Goal: Task Accomplishment & Management: Manage account settings

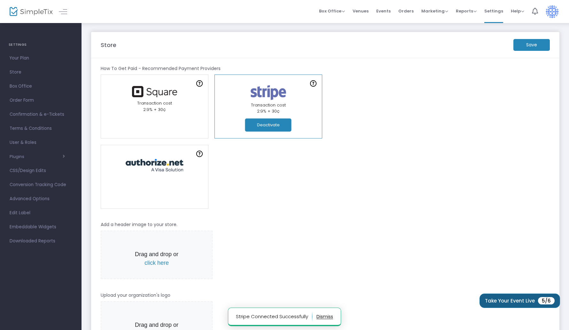
click at [503, 296] on button "Take Your Event Live 5/6" at bounding box center [520, 300] width 81 height 14
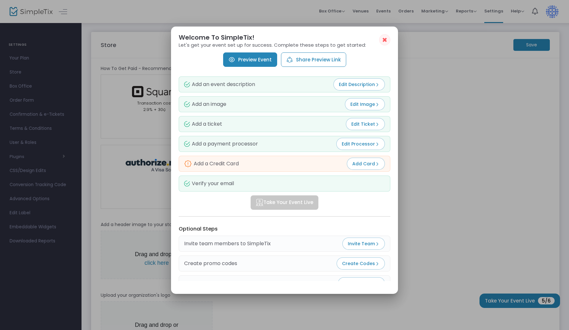
click at [386, 42] on span "✖" at bounding box center [384, 40] width 5 height 8
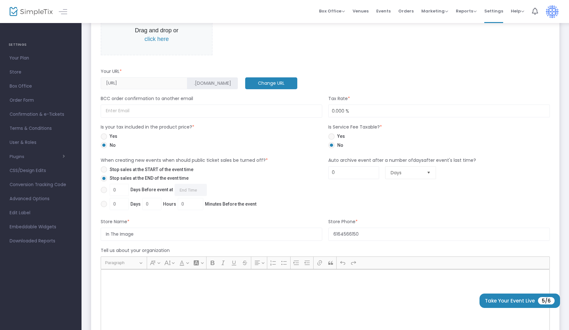
scroll to position [302, 0]
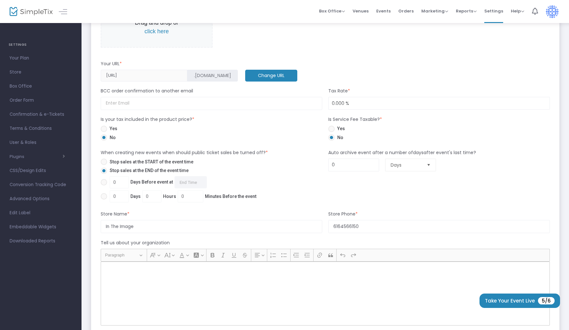
click at [166, 162] on span "Stop sales at the START of the event time" at bounding box center [150, 162] width 86 height 7
click at [104, 165] on input "Stop sales at the START of the event time" at bounding box center [104, 165] width 0 height 0
radio input "true"
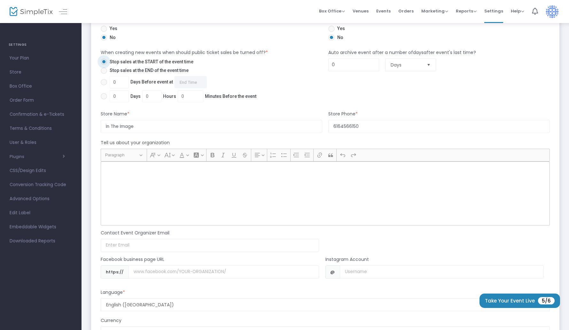
scroll to position [438, 0]
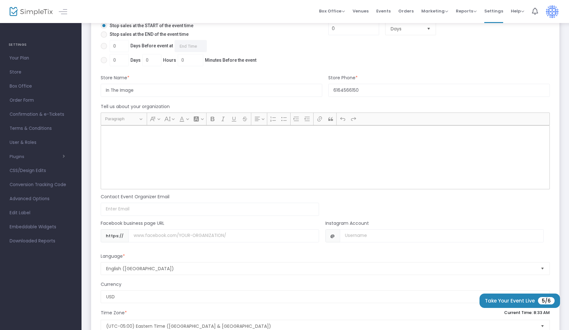
click at [213, 160] on div "Rich Text Editor, main" at bounding box center [325, 157] width 449 height 64
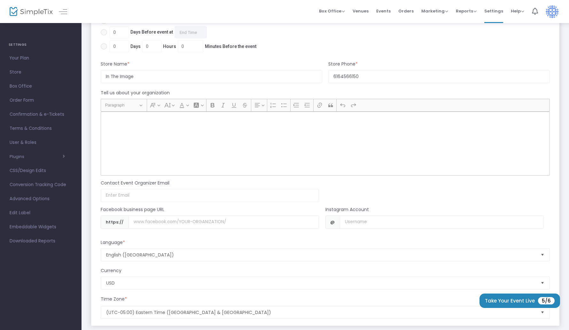
scroll to position [453, 0]
click at [181, 195] on input at bounding box center [210, 194] width 218 height 13
type input "[PERSON_NAME][EMAIL_ADDRESS][DOMAIN_NAME]"
click at [177, 222] on input "Username" at bounding box center [224, 221] width 191 height 13
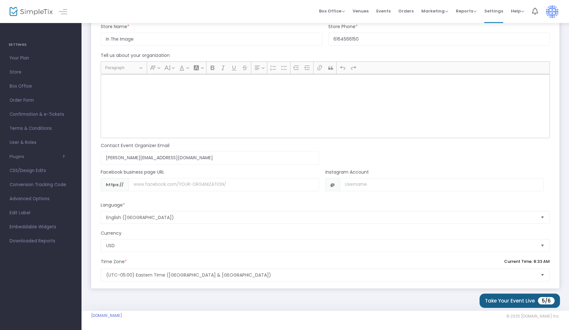
click at [495, 300] on button "Take Your Event Live 5/6" at bounding box center [520, 300] width 81 height 14
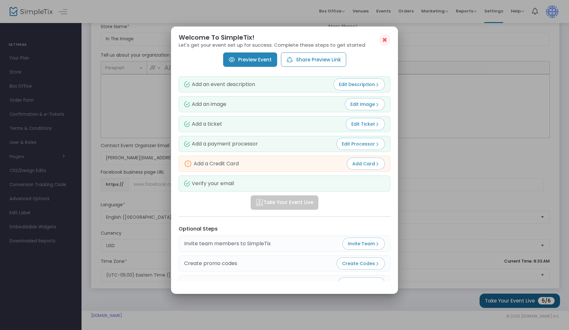
scroll to position [0, 0]
click at [366, 163] on span "Add Card" at bounding box center [365, 163] width 27 height 6
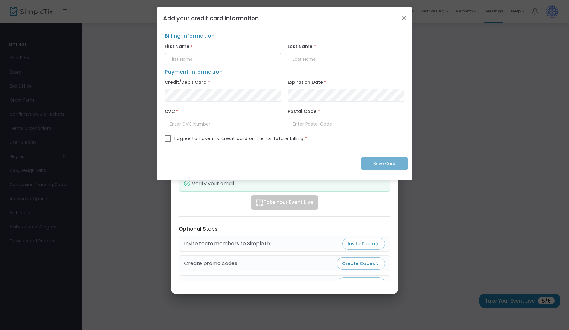
click at [232, 57] on input "text" at bounding box center [223, 59] width 117 height 13
click at [195, 56] on input "text" at bounding box center [223, 59] width 117 height 13
type input "[PERSON_NAME]"
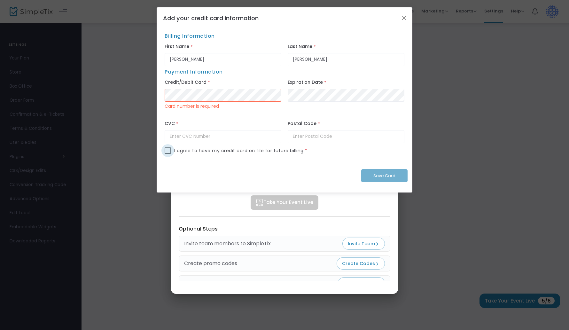
click at [168, 150] on span at bounding box center [168, 150] width 6 height 6
click at [168, 154] on input "checkbox" at bounding box center [168, 154] width 0 height 0
checkbox input "true"
